Goal: Transaction & Acquisition: Download file/media

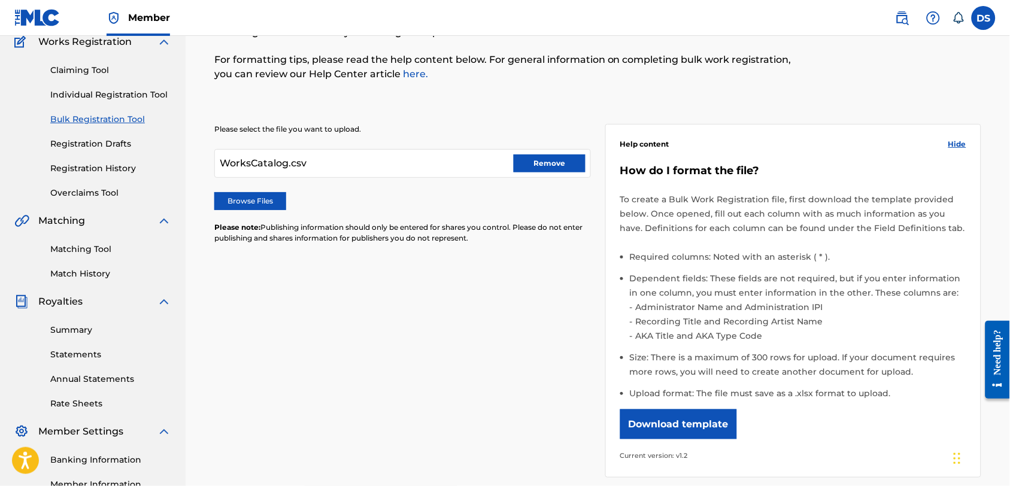
click at [72, 461] on link "Banking Information" at bounding box center [110, 460] width 121 height 13
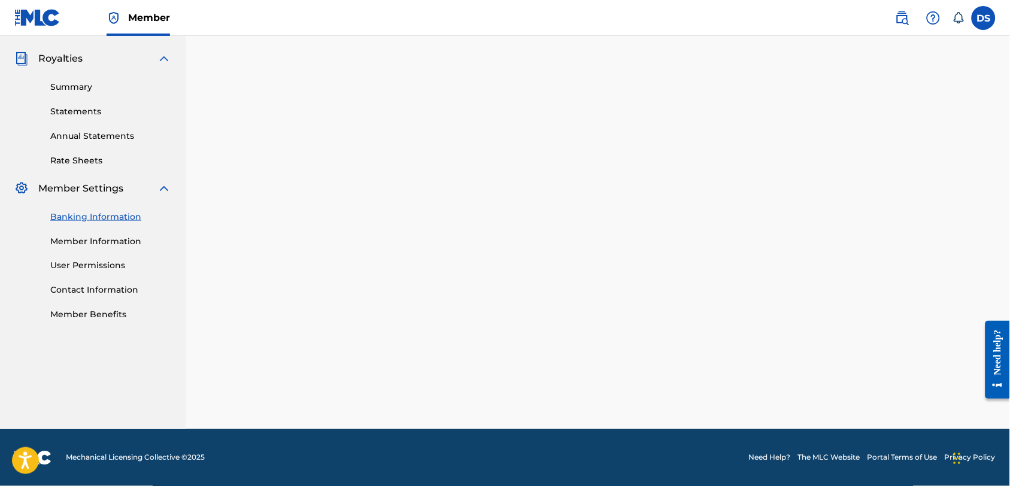
scroll to position [256, 0]
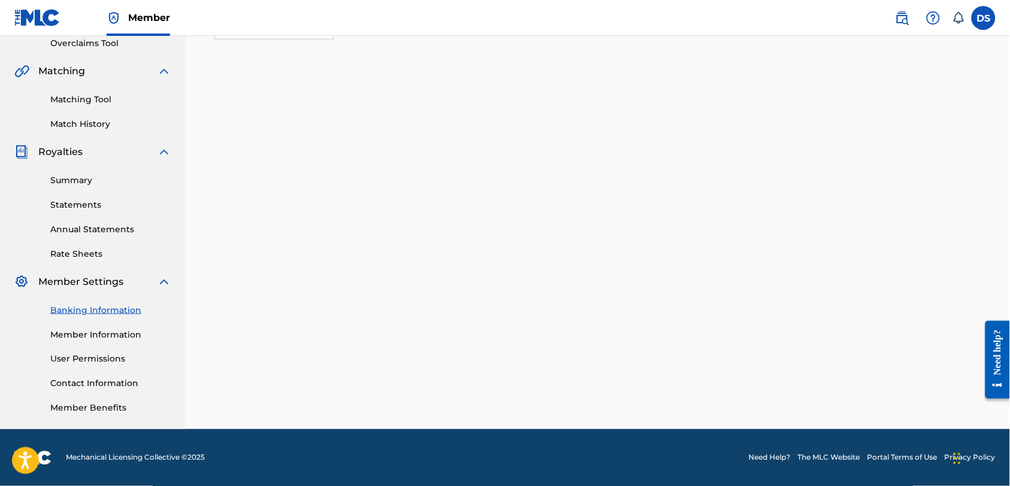
click at [69, 203] on link "Statements" at bounding box center [110, 205] width 121 height 13
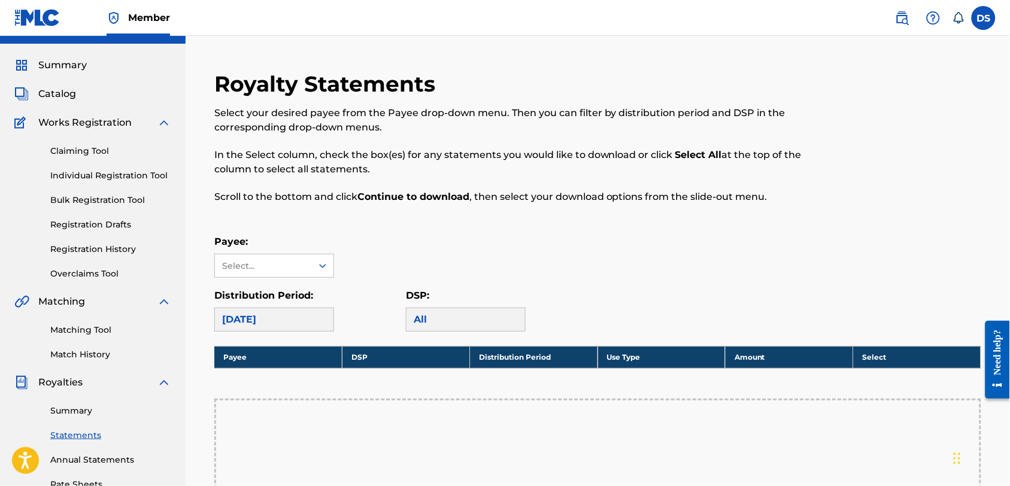
scroll to position [26, 0]
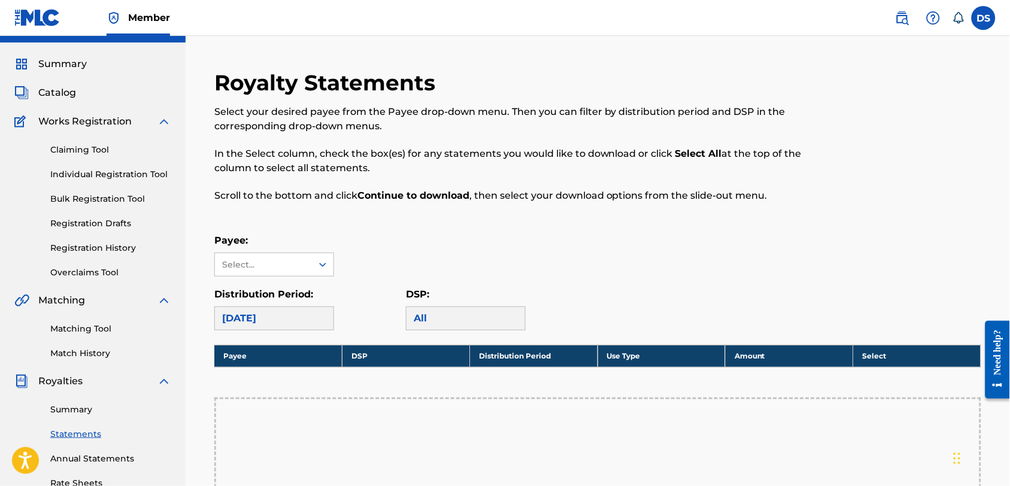
click at [1005, 354] on div "Need help?" at bounding box center [997, 359] width 25 height 78
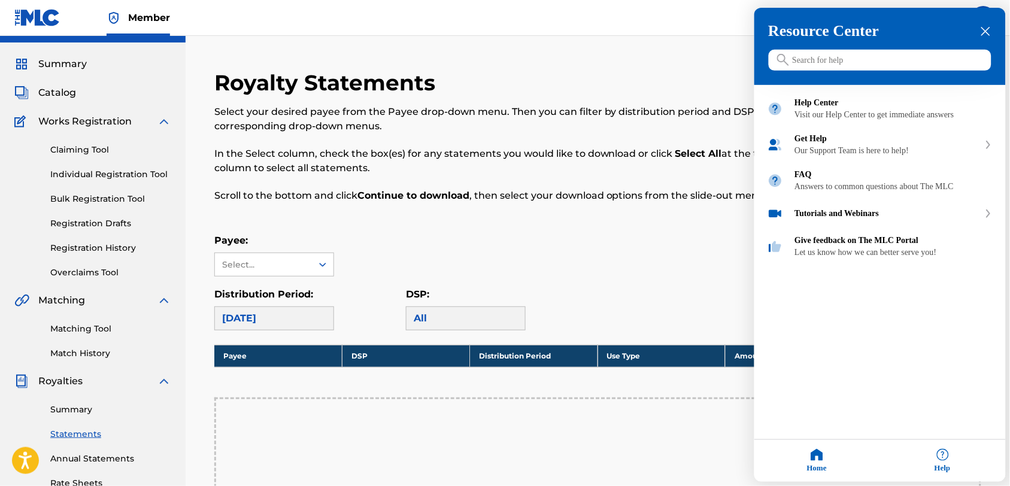
click at [983, 29] on icon "close resource center" at bounding box center [985, 31] width 9 height 9
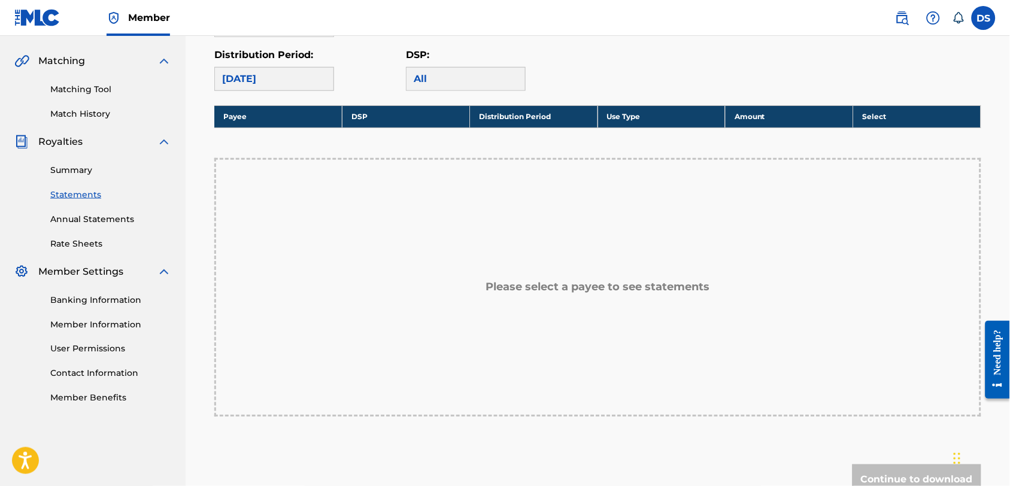
scroll to position [212, 0]
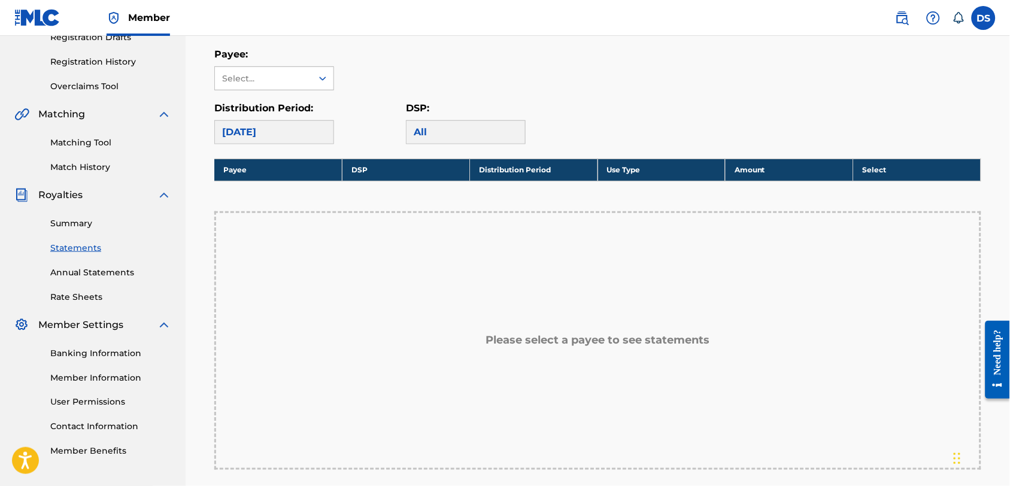
click at [323, 74] on icon at bounding box center [323, 78] width 12 height 12
click at [310, 72] on div "Select..." at bounding box center [263, 78] width 97 height 23
click at [309, 72] on div "Select..." at bounding box center [263, 78] width 97 height 23
click at [301, 113] on div "[PERSON_NAME]" at bounding box center [274, 105] width 119 height 30
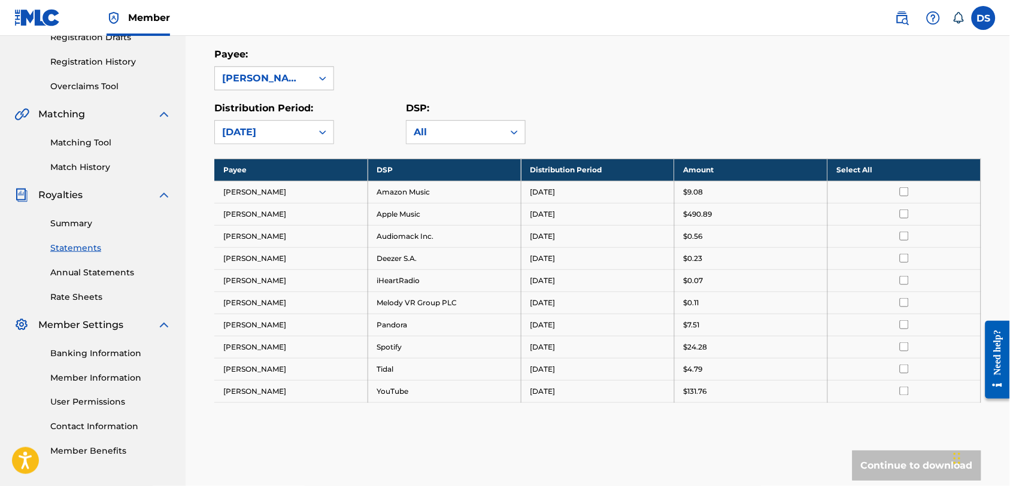
click at [909, 193] on input "checkbox" at bounding box center [904, 191] width 9 height 9
click at [904, 217] on input "checkbox" at bounding box center [904, 213] width 9 height 9
click at [904, 239] on input "checkbox" at bounding box center [904, 236] width 9 height 9
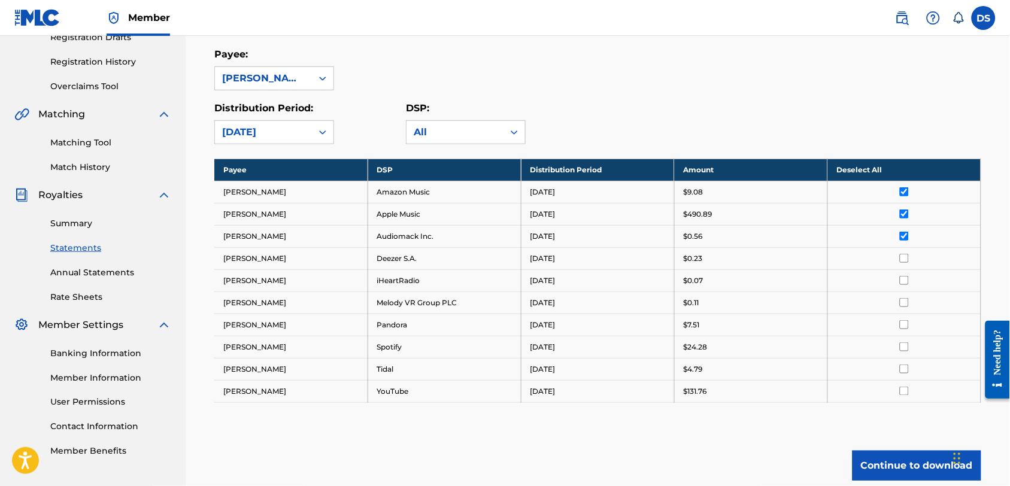
click at [909, 270] on td at bounding box center [903, 280] width 153 height 22
click at [903, 258] on input "checkbox" at bounding box center [904, 258] width 9 height 9
click at [900, 282] on input "checkbox" at bounding box center [904, 280] width 9 height 9
click at [906, 302] on input "checkbox" at bounding box center [904, 302] width 9 height 9
click at [898, 324] on div at bounding box center [904, 324] width 135 height 9
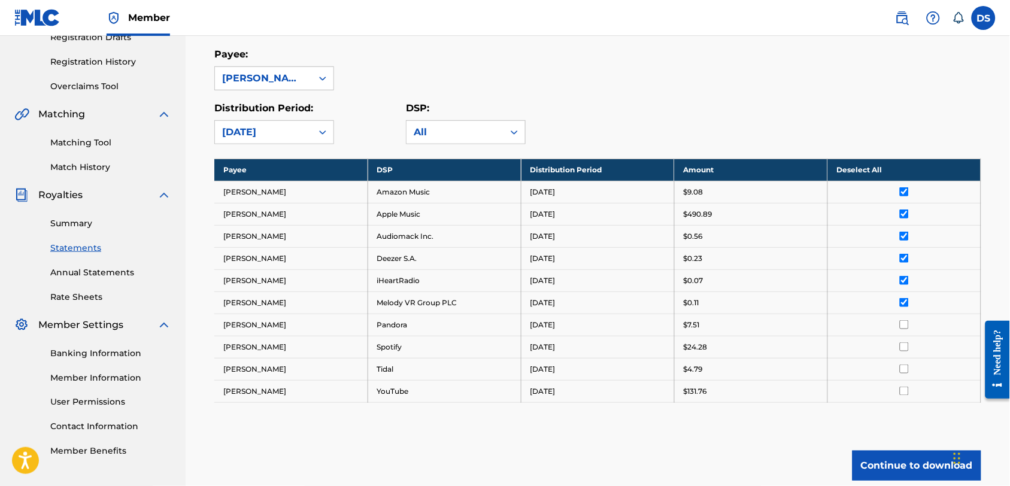
click at [902, 324] on input "checkbox" at bounding box center [904, 324] width 9 height 9
click at [904, 349] on input "checkbox" at bounding box center [904, 346] width 9 height 9
click at [904, 372] on input "checkbox" at bounding box center [904, 368] width 9 height 9
click at [903, 390] on input "checkbox" at bounding box center [904, 391] width 9 height 9
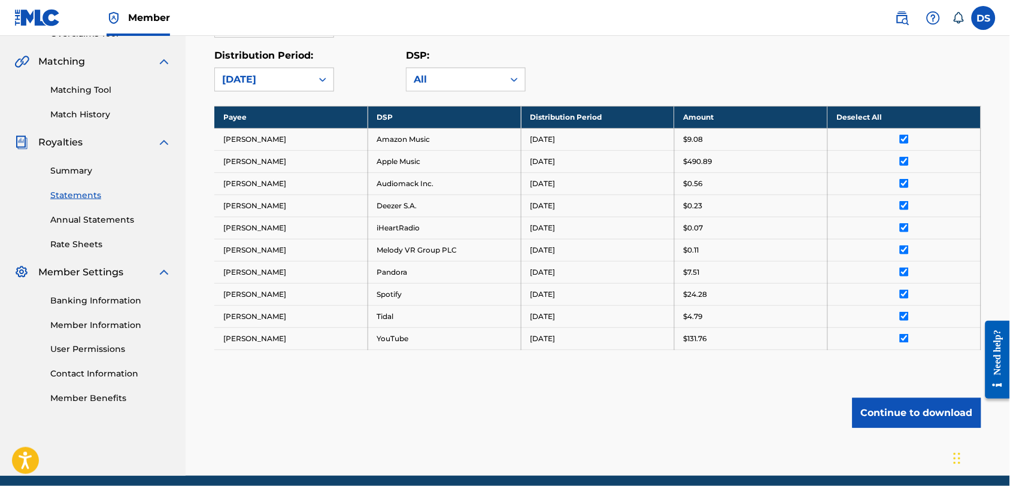
scroll to position [266, 0]
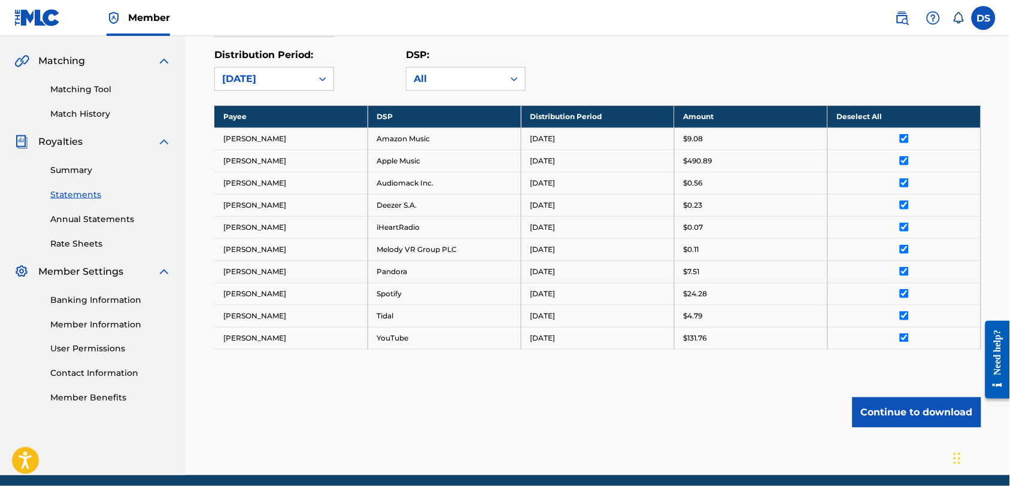
click at [904, 421] on button "Continue to download" at bounding box center [916, 412] width 129 height 30
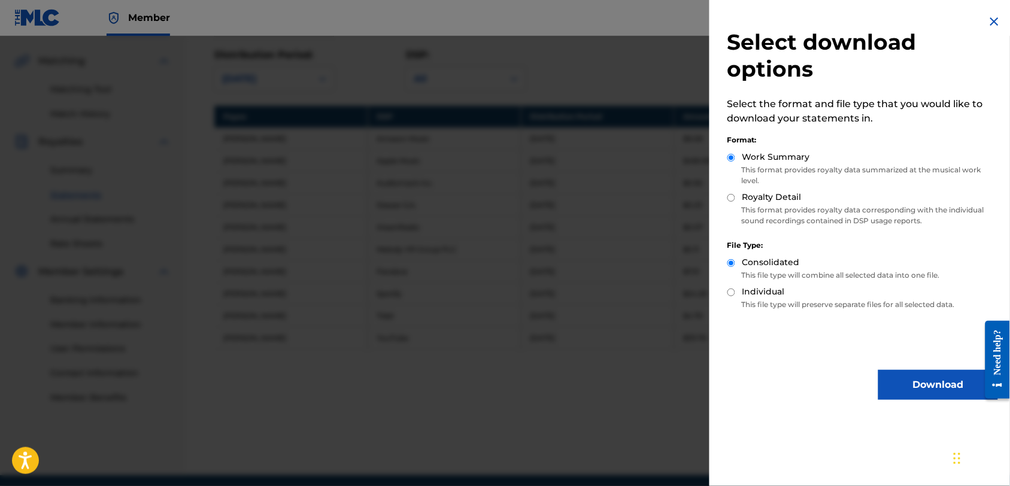
click at [902, 386] on button "Download" at bounding box center [938, 385] width 120 height 30
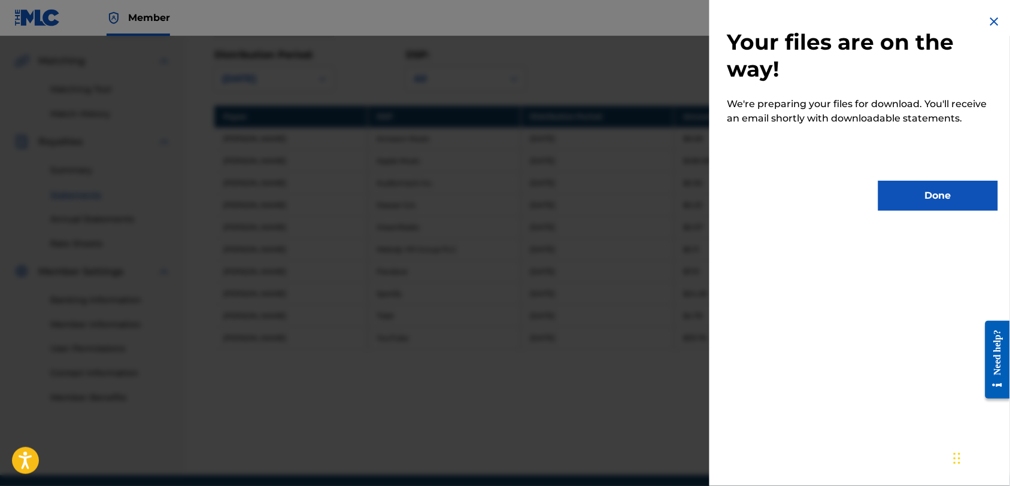
click at [923, 197] on button "Done" at bounding box center [938, 196] width 120 height 30
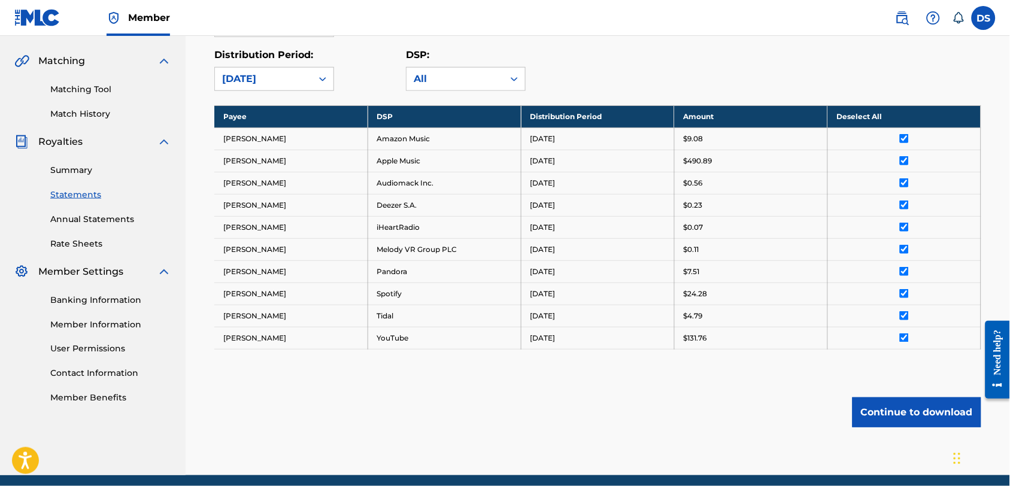
click at [101, 221] on link "Annual Statements" at bounding box center [110, 219] width 121 height 13
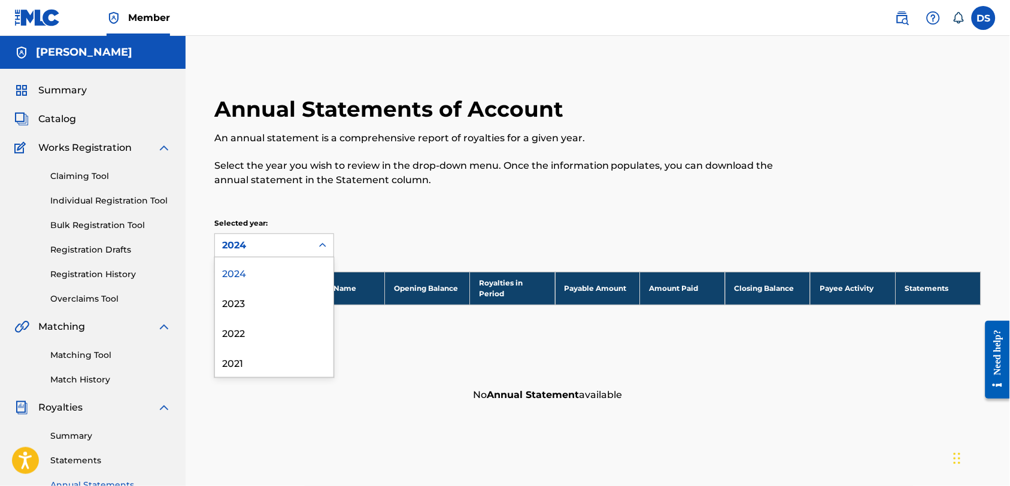
click at [321, 237] on div at bounding box center [323, 246] width 22 height 22
click at [247, 274] on div "2024" at bounding box center [274, 272] width 119 height 30
click at [491, 283] on th "Royalties in Period" at bounding box center [512, 288] width 85 height 33
